Goal: Download file/media

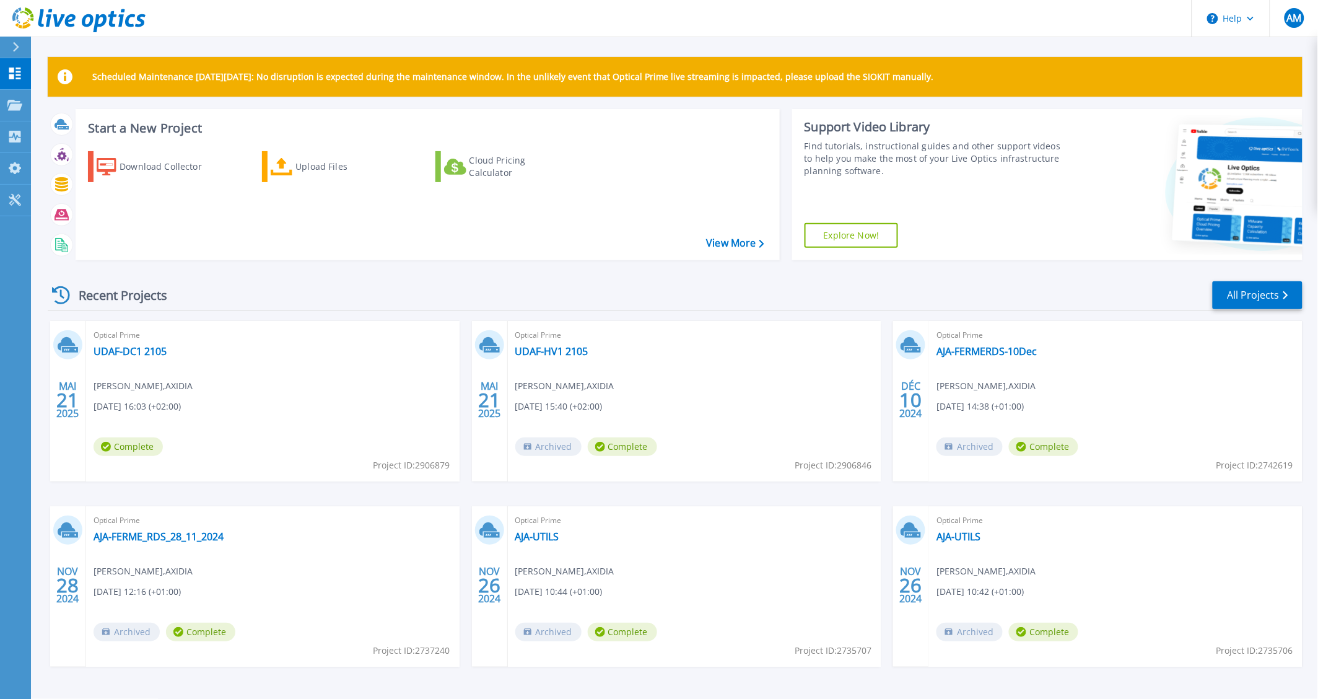
click at [15, 46] on icon at bounding box center [15, 47] width 7 height 10
click at [354, 211] on div "Download Collector Upload Files Cloud Pricing Calculator" at bounding box center [426, 197] width 696 height 113
click at [41, 105] on p "Projects" at bounding box center [48, 106] width 33 height 32
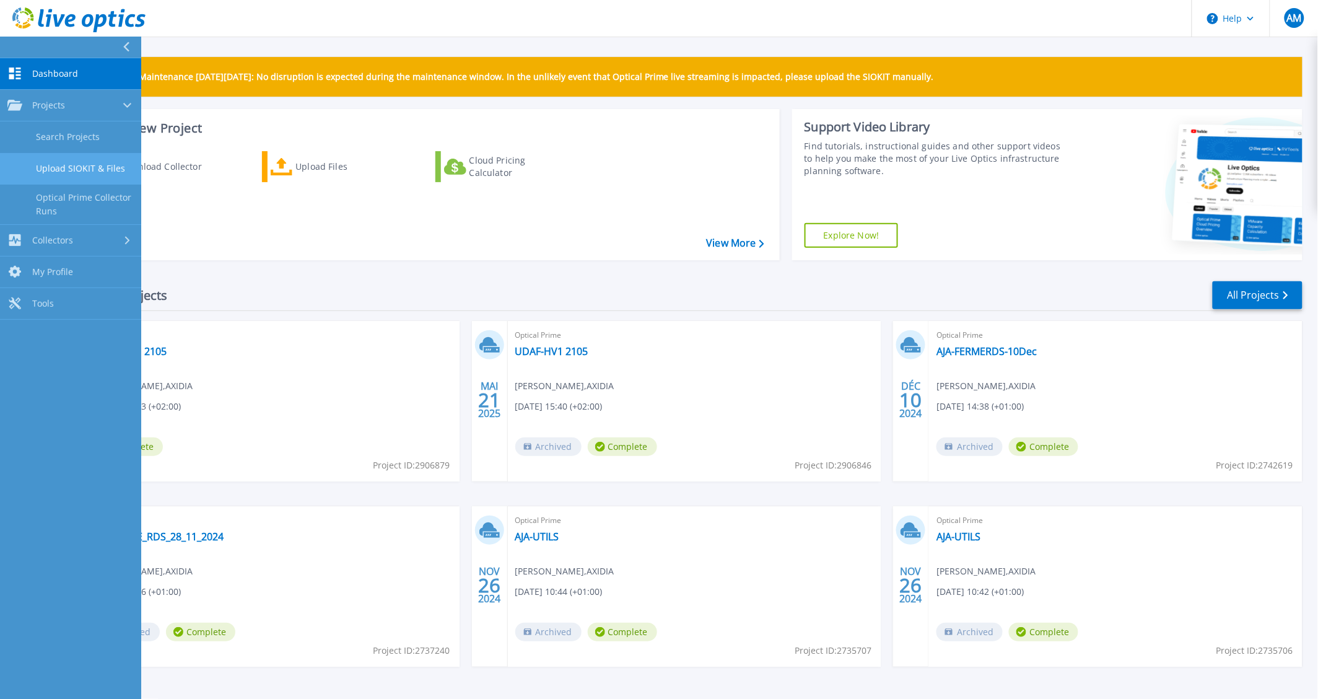
click at [101, 170] on link "Upload SIOKIT & Files" at bounding box center [70, 169] width 141 height 32
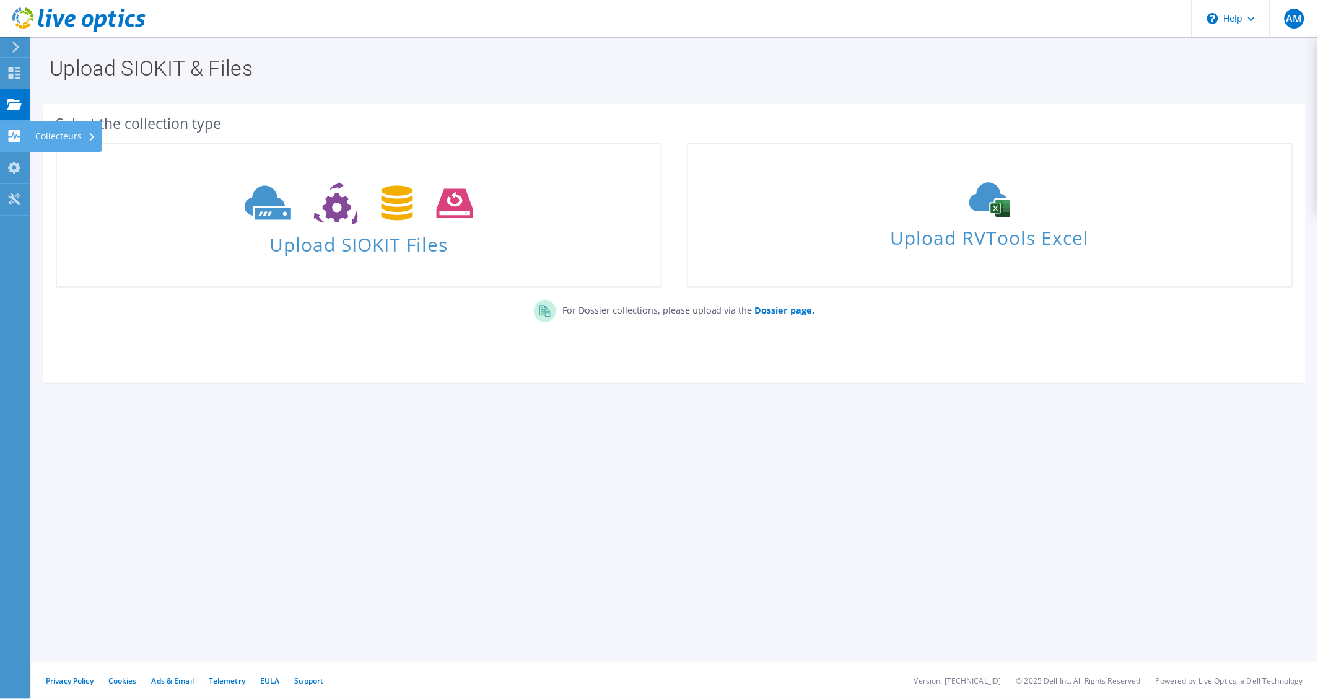
click at [13, 137] on use at bounding box center [15, 136] width 12 height 12
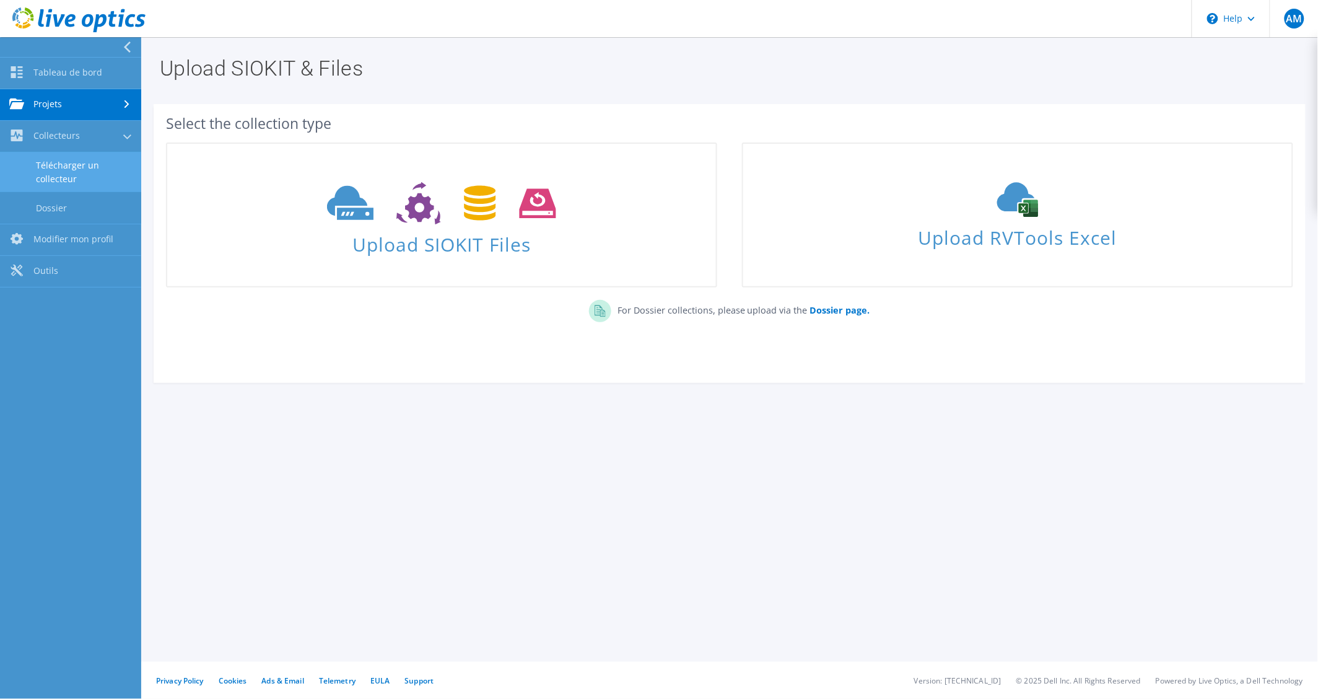
click at [87, 169] on link "Télécharger un collecteur" at bounding box center [70, 172] width 141 height 40
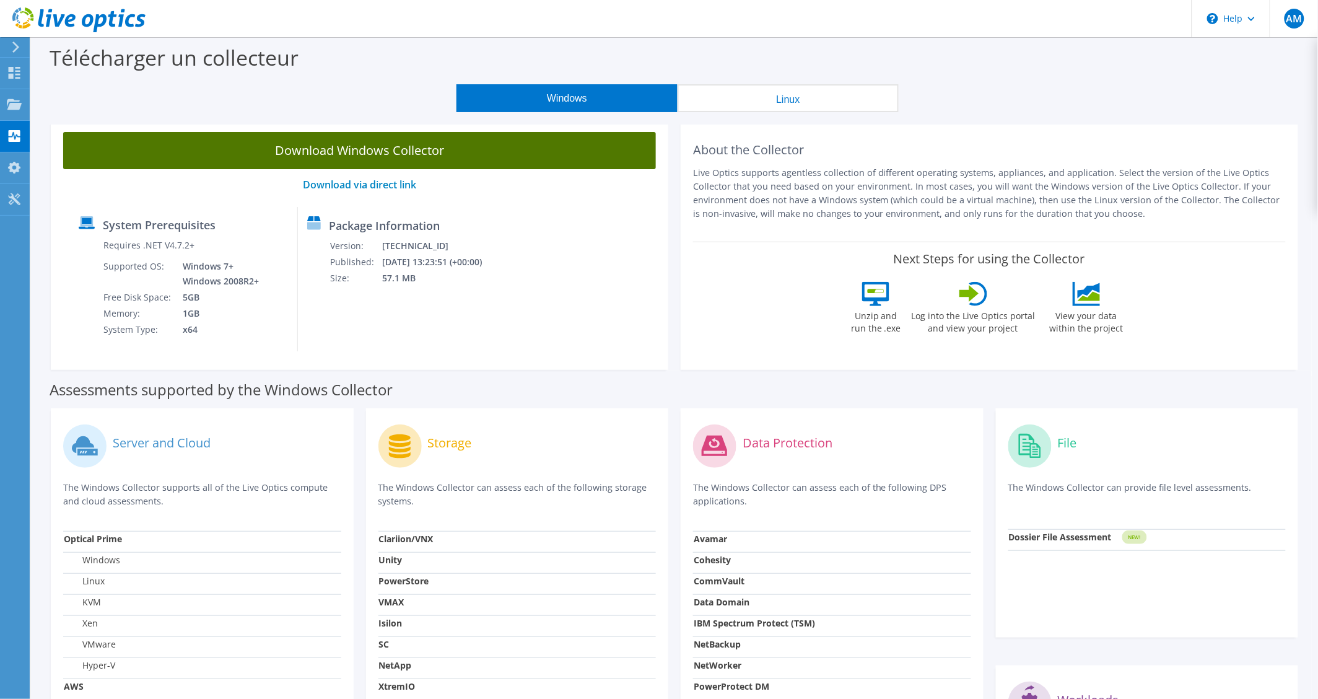
click at [458, 155] on link "Download Windows Collector" at bounding box center [359, 150] width 593 height 37
